Goal: Task Accomplishment & Management: Use online tool/utility

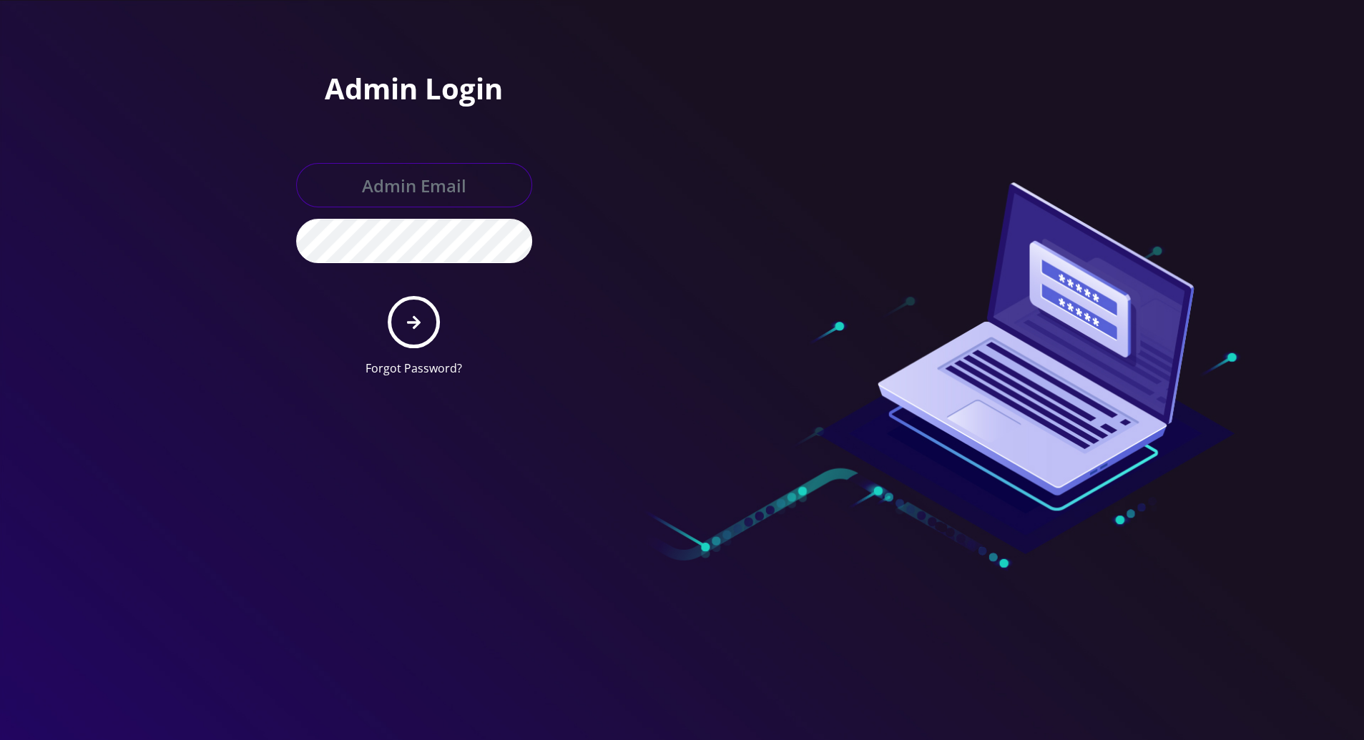
type input "tracy@teltik.com"
click at [407, 318] on icon "submit" at bounding box center [414, 323] width 14 height 16
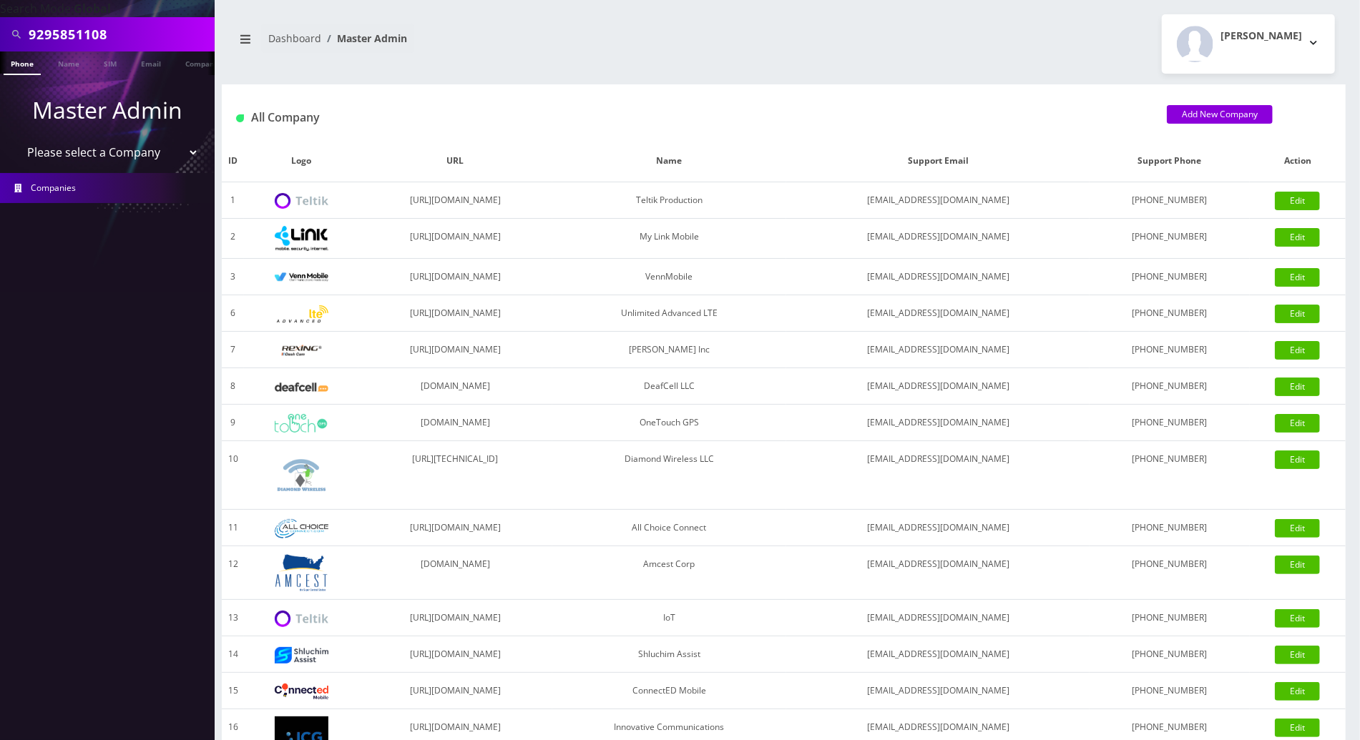
click at [129, 35] on input "9295851108" at bounding box center [120, 34] width 182 height 27
drag, startPoint x: 130, startPoint y: 34, endPoint x: -4, endPoint y: 37, distance: 133.8
click at [0, 37] on html "Search Mode: Global 9295851108 Phone Name SIM Email Company Customer Master Adm…" at bounding box center [680, 491] width 1360 height 982
paste input "[PHONE_NUMBER]"
click at [87, 39] on input "[PHONE_NUMBER]" at bounding box center [120, 34] width 182 height 27
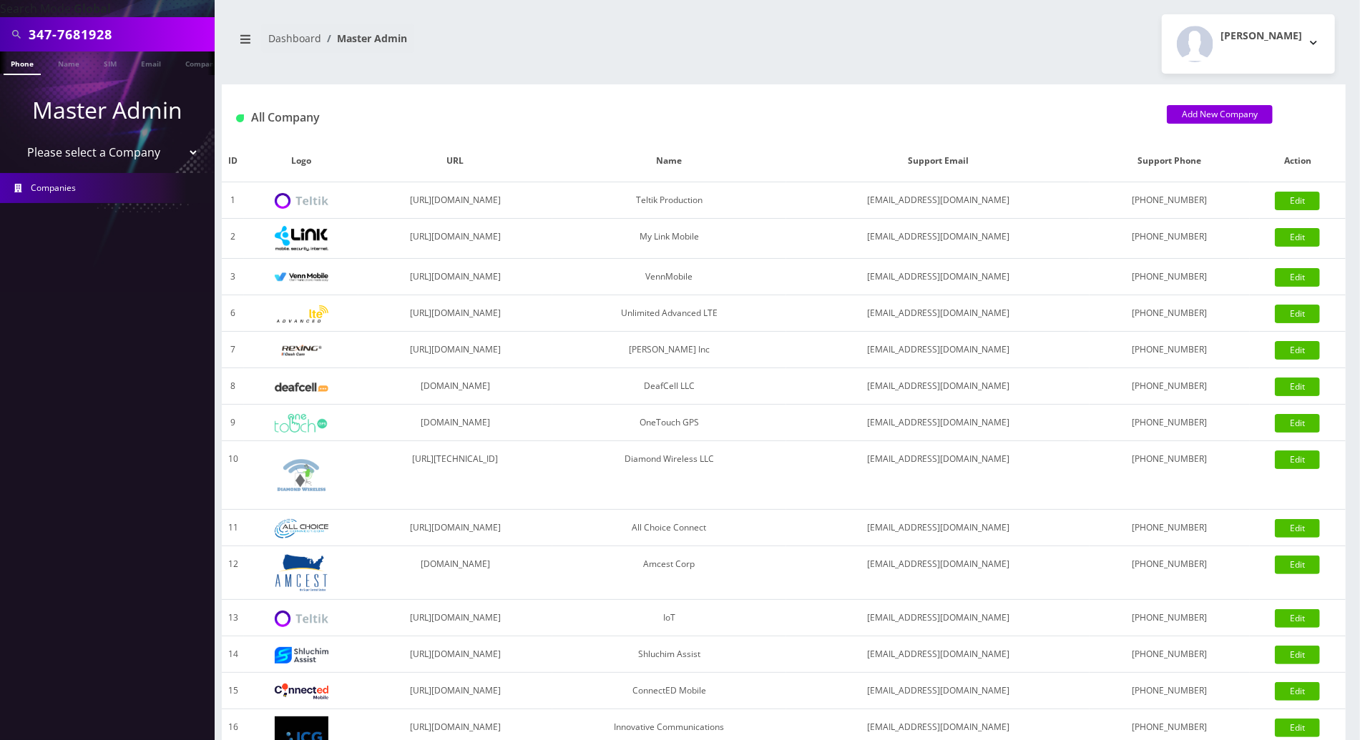
click at [59, 36] on input "347-7681928" at bounding box center [120, 34] width 182 height 27
type input "3477681928"
click at [27, 63] on link "Phone" at bounding box center [22, 64] width 37 height 24
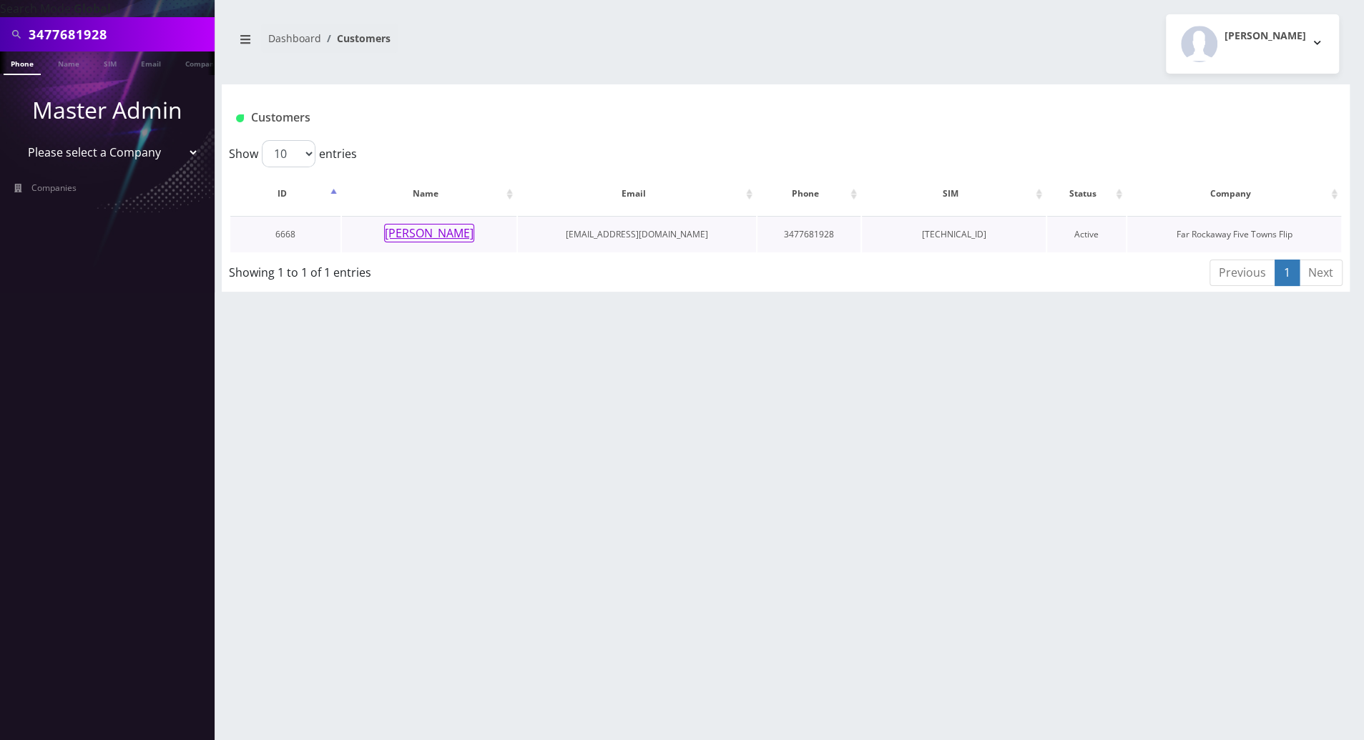
click at [452, 235] on button "[PERSON_NAME]" at bounding box center [429, 233] width 90 height 19
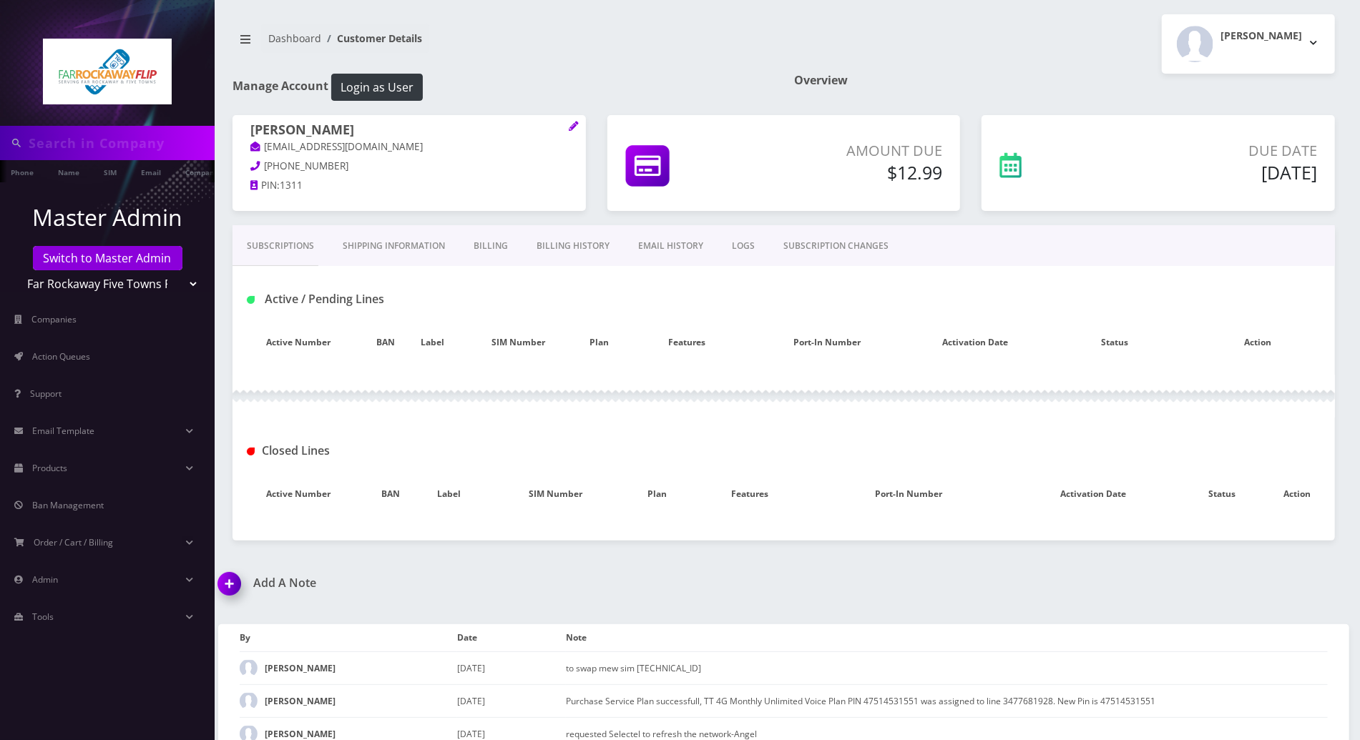
type input "3477681928"
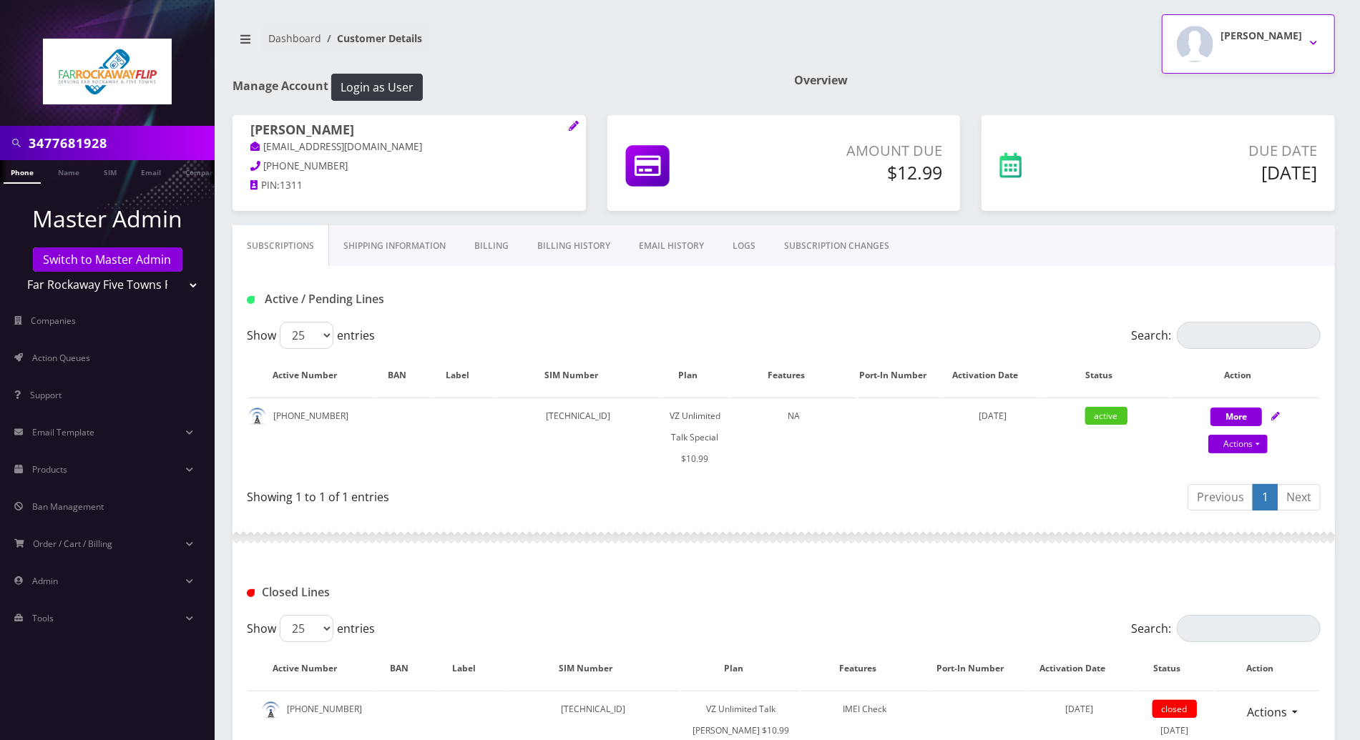
click at [1308, 36] on button "Tzvi Lieberman" at bounding box center [1248, 43] width 173 height 59
click at [1202, 94] on link "Logout" at bounding box center [1248, 91] width 173 height 20
